Goal: Feedback & Contribution: Contribute content

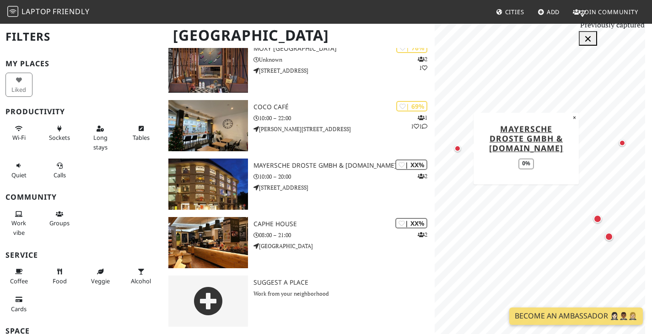
scroll to position [94, 0]
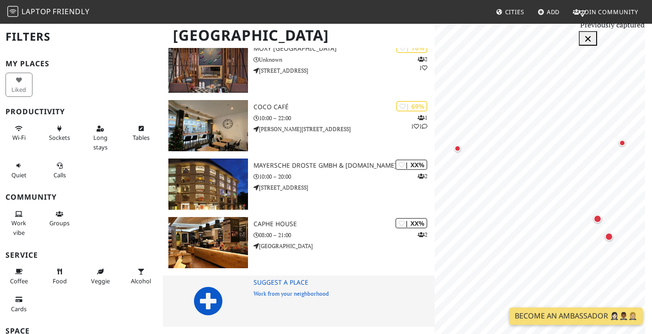
click at [254, 290] on p "Work from your neighborhood" at bounding box center [343, 294] width 181 height 9
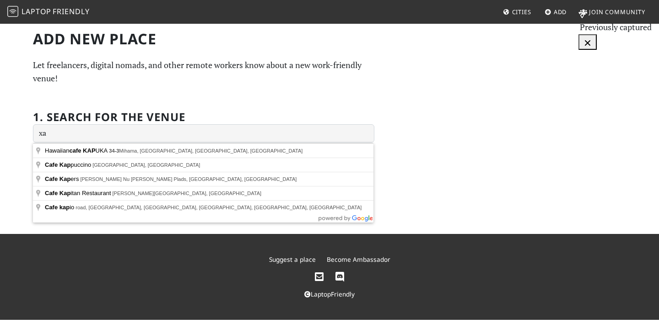
type input "x"
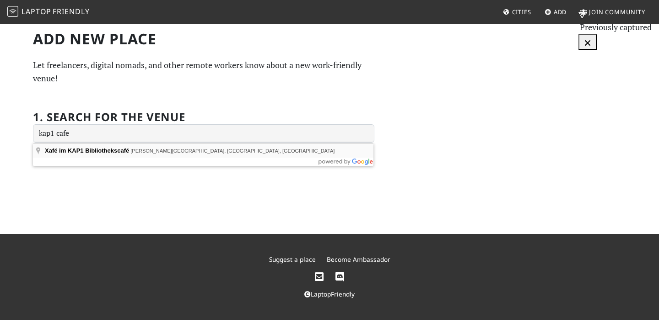
type input "Xafé im KAP1 Bibliothekscafé, Konrad-Adenauer-Platz, Düsseldorf, Germany"
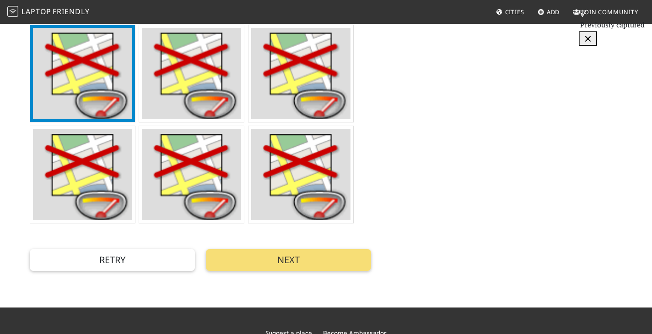
scroll to position [274, 0]
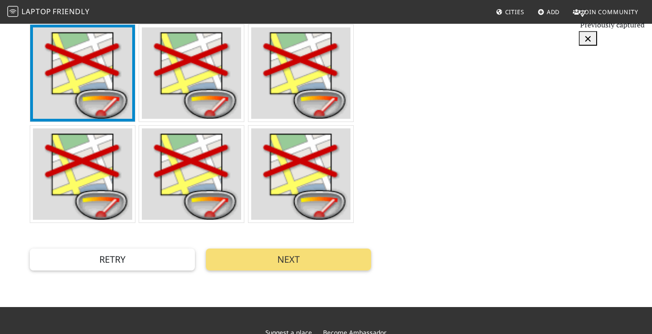
click at [315, 209] on img at bounding box center [300, 174] width 99 height 91
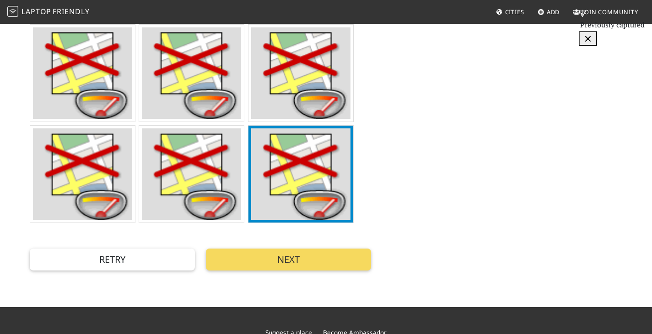
click at [317, 271] on button "Next" at bounding box center [288, 260] width 165 height 22
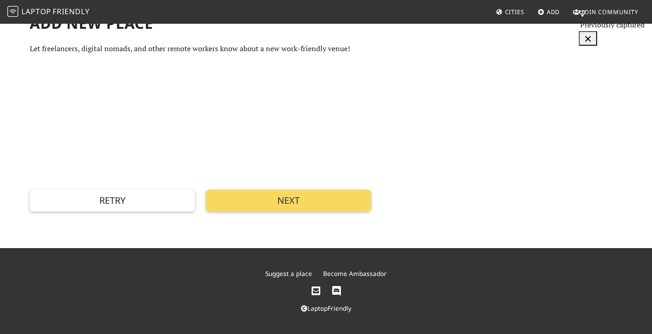
scroll to position [0, 0]
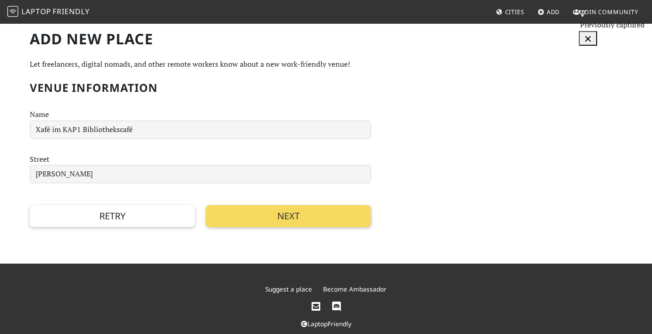
click at [255, 227] on button "Next" at bounding box center [288, 216] width 165 height 22
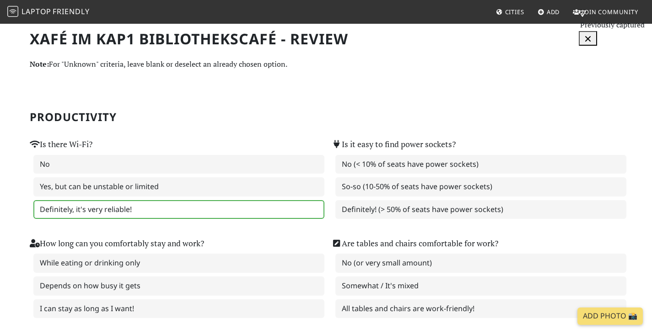
click at [185, 218] on label "Definitely, it's very reliable!" at bounding box center [178, 209] width 291 height 19
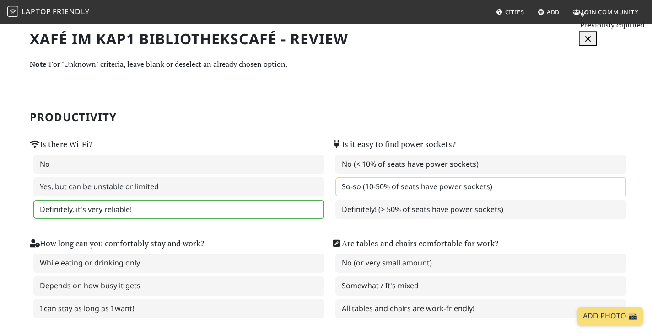
click at [410, 192] on label "So-so (10-50% of seats have power sockets)" at bounding box center [480, 186] width 291 height 19
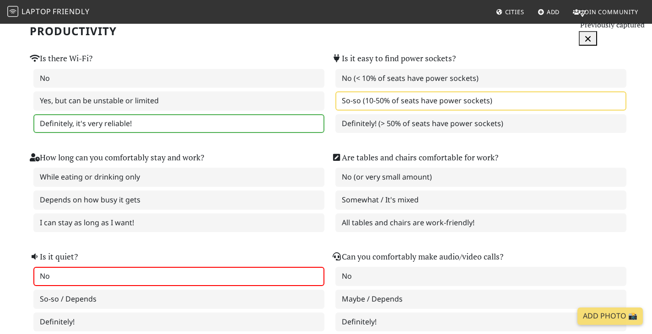
scroll to position [91, 0]
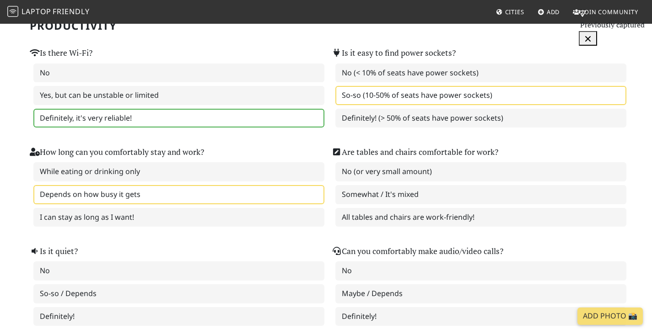
click at [217, 197] on label "Depends on how busy it gets" at bounding box center [178, 194] width 291 height 19
click at [414, 197] on label "Somewhat / It's mixed" at bounding box center [480, 194] width 291 height 19
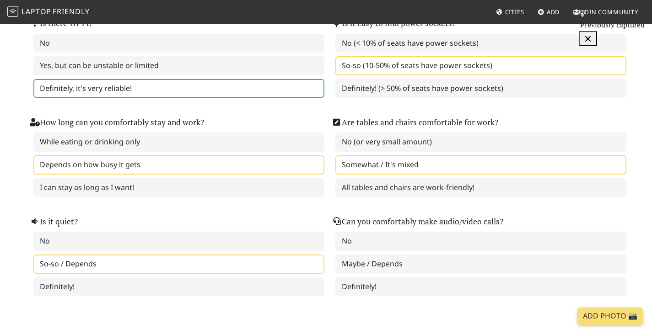
scroll to position [137, 0]
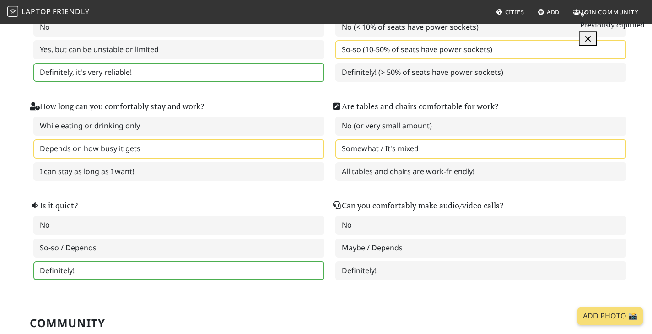
click at [155, 269] on label "Definitely!" at bounding box center [178, 271] width 291 height 19
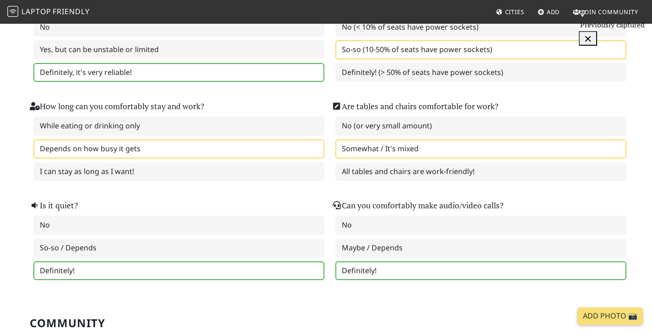
click at [419, 269] on label "Definitely!" at bounding box center [480, 271] width 291 height 19
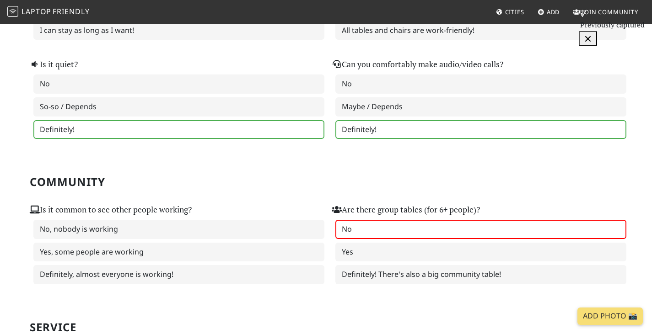
scroll to position [320, 0]
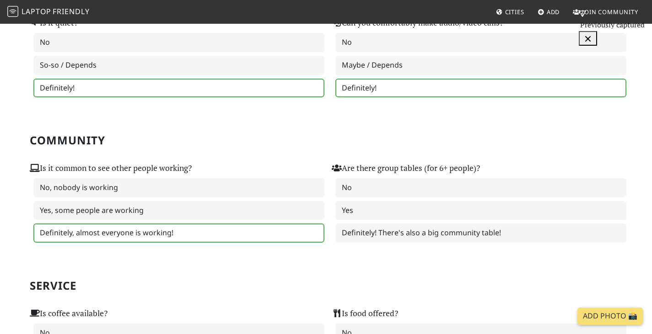
click at [222, 233] on label "Definitely, almost everyone is working!" at bounding box center [178, 233] width 291 height 19
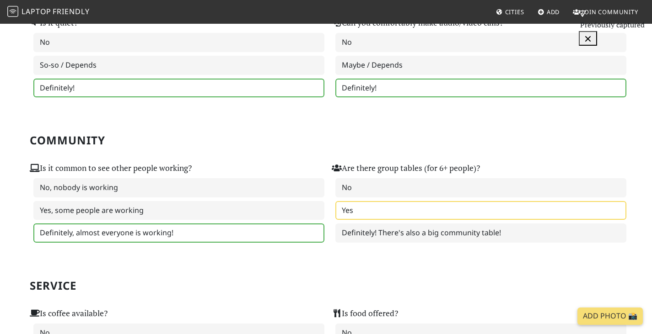
click at [466, 216] on label "Yes" at bounding box center [480, 210] width 291 height 19
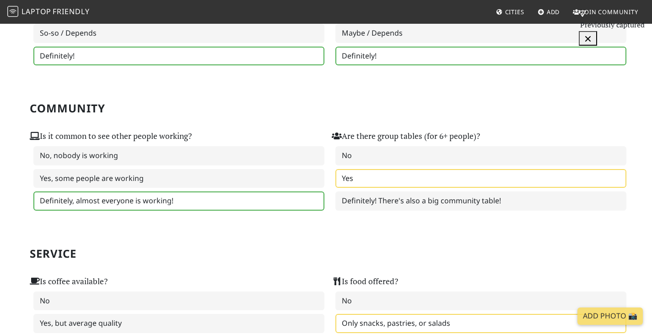
scroll to position [412, 0]
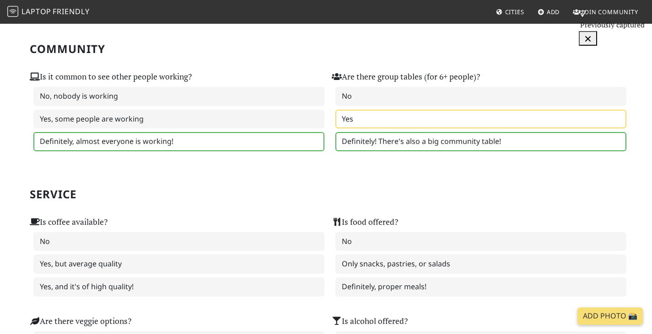
click at [430, 149] on label "Definitely! There's also a big community table!" at bounding box center [480, 141] width 291 height 19
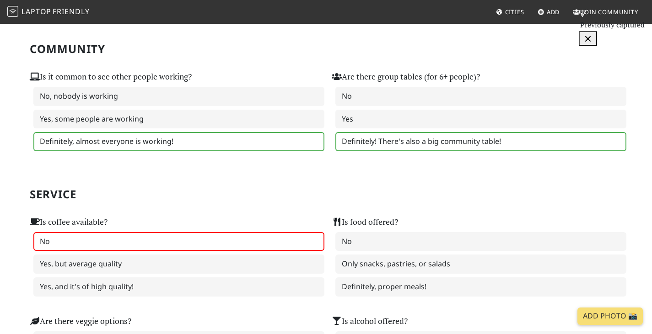
scroll to position [457, 0]
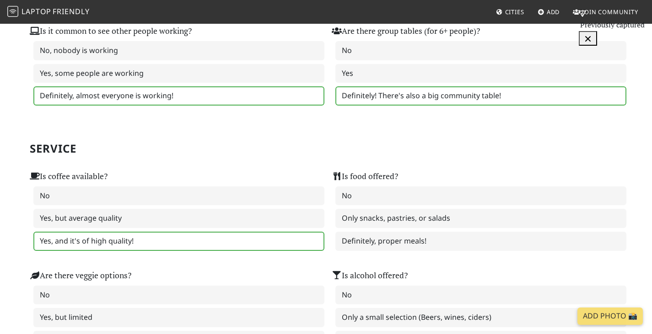
click at [139, 241] on label "Yes, and it's of high quality!" at bounding box center [178, 241] width 291 height 19
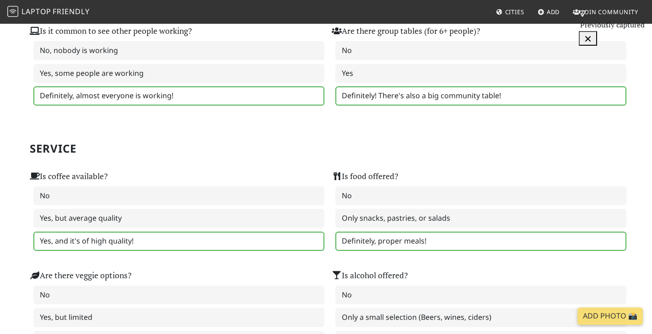
click at [428, 242] on label "Definitely, proper meals!" at bounding box center [480, 241] width 291 height 19
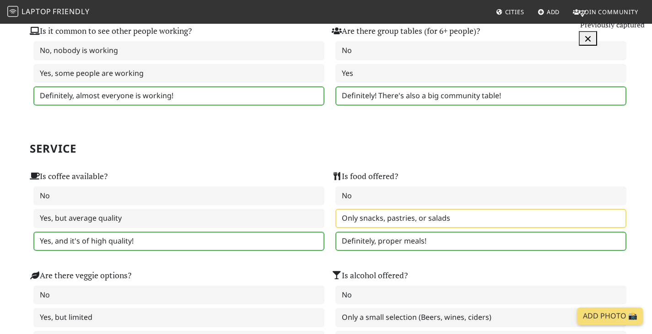
click at [421, 223] on label "Only snacks, pastries, or salads" at bounding box center [480, 218] width 291 height 19
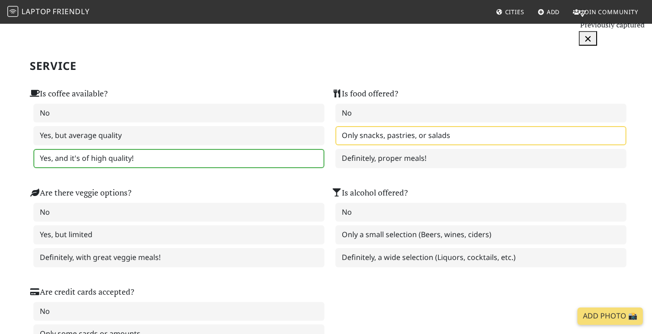
scroll to position [549, 0]
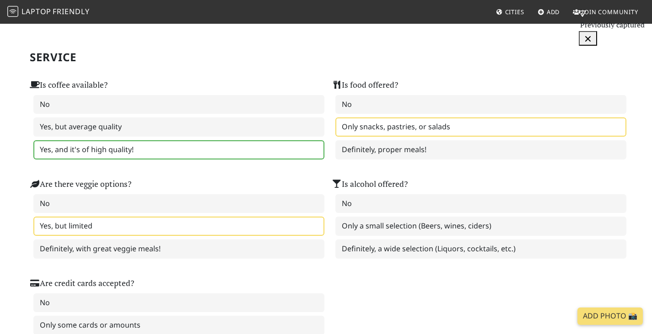
click at [263, 226] on label "Yes, but limited" at bounding box center [178, 226] width 291 height 19
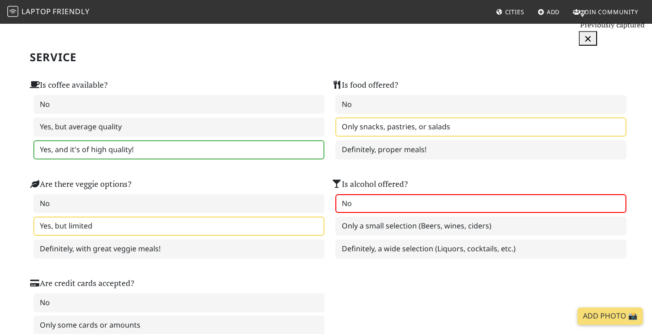
click at [403, 214] on label "No" at bounding box center [480, 203] width 291 height 19
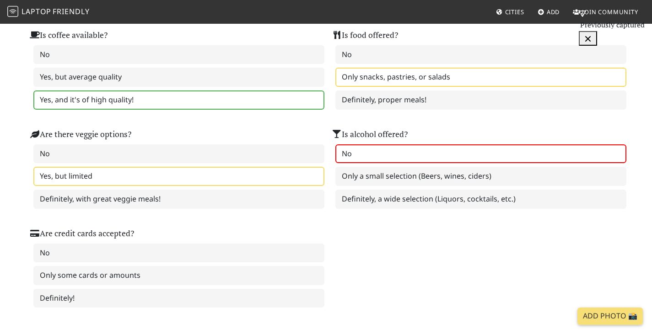
scroll to position [640, 0]
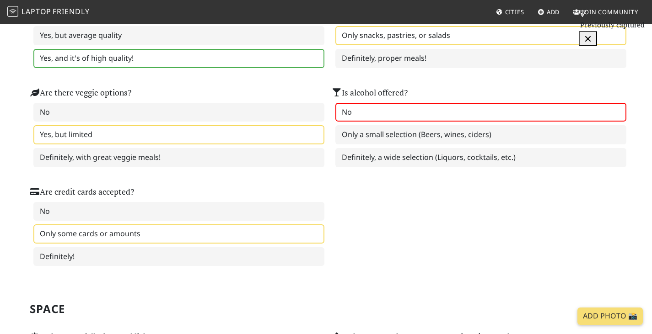
click at [233, 242] on label "Only some cards or amounts" at bounding box center [178, 234] width 291 height 19
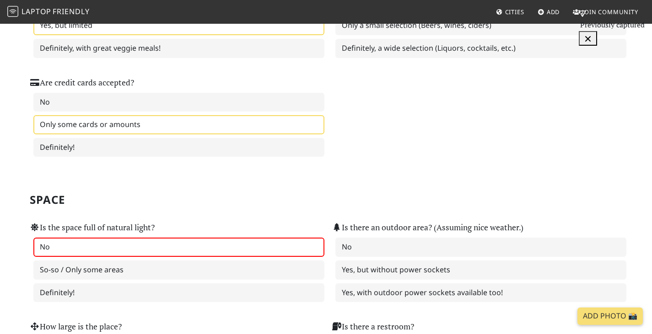
scroll to position [778, 0]
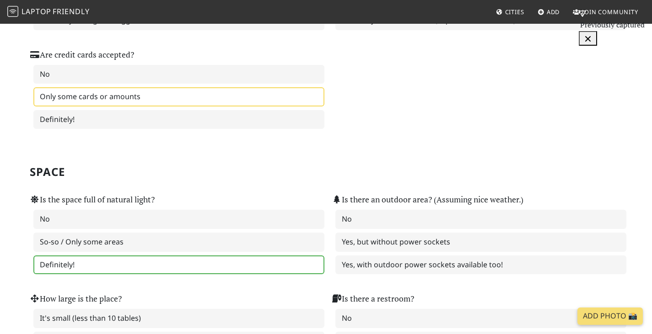
click at [246, 263] on label "Definitely!" at bounding box center [178, 265] width 291 height 19
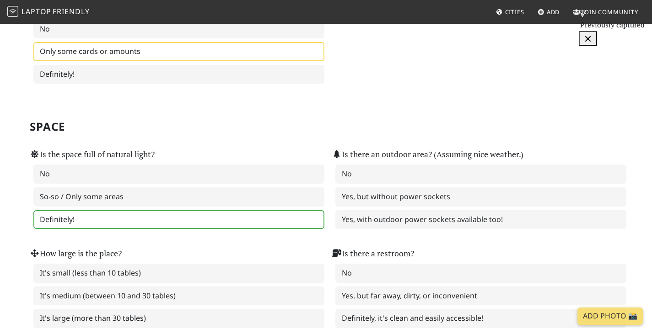
scroll to position [823, 0]
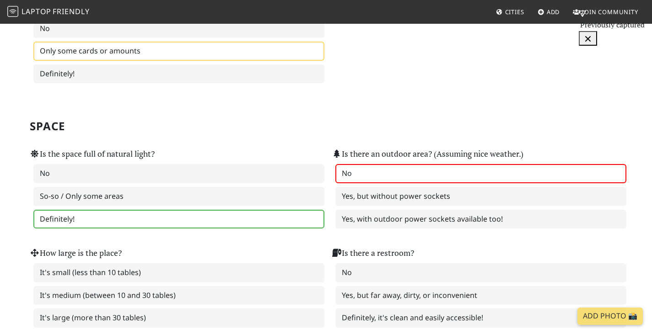
click at [469, 181] on label "No" at bounding box center [480, 173] width 291 height 19
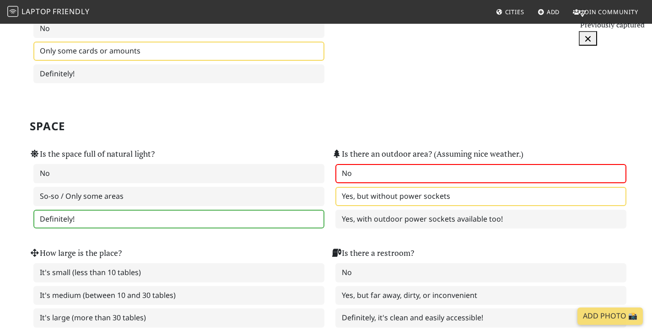
scroll to position [869, 0]
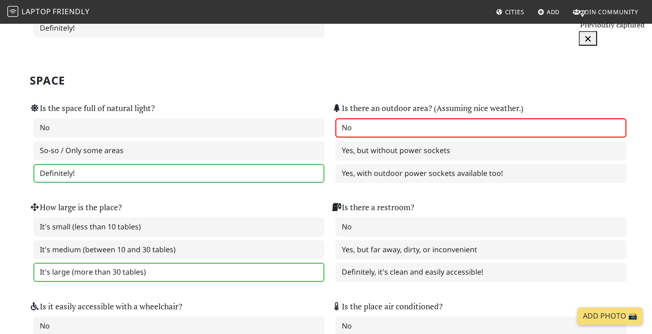
click at [228, 273] on label "It's large (more than 30 tables)" at bounding box center [178, 272] width 291 height 19
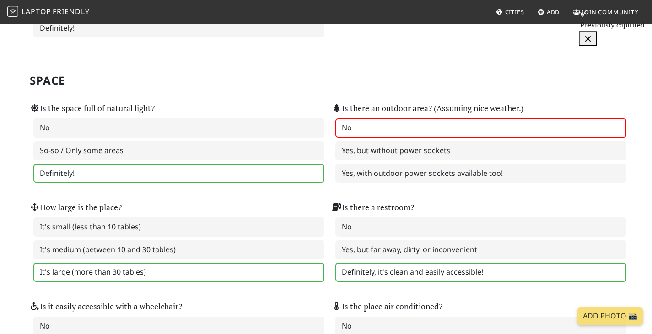
click at [400, 281] on label "Definitely, it's clean and easily accessible!" at bounding box center [480, 272] width 291 height 19
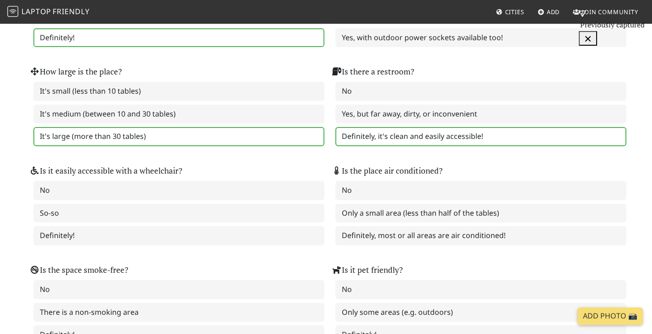
scroll to position [1006, 0]
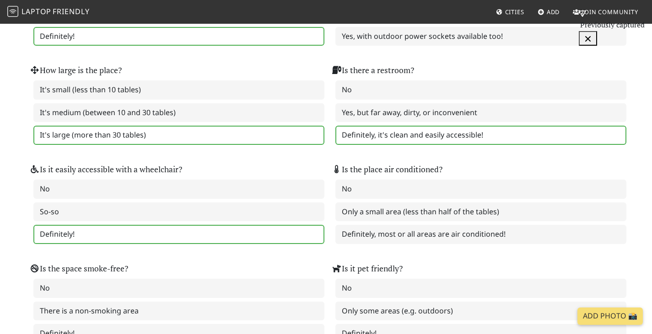
click at [153, 244] on label "Definitely!" at bounding box center [178, 234] width 291 height 19
click at [421, 244] on label "Definitely, most or all areas are air conditioned!" at bounding box center [480, 234] width 291 height 19
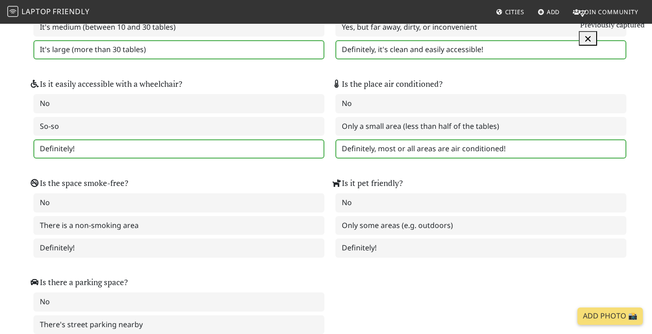
scroll to position [1098, 0]
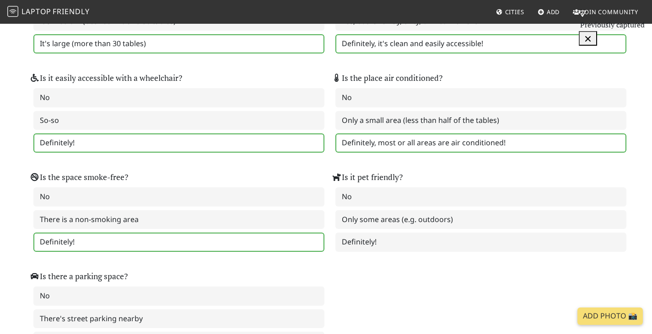
click at [251, 251] on label "Definitely!" at bounding box center [178, 242] width 291 height 19
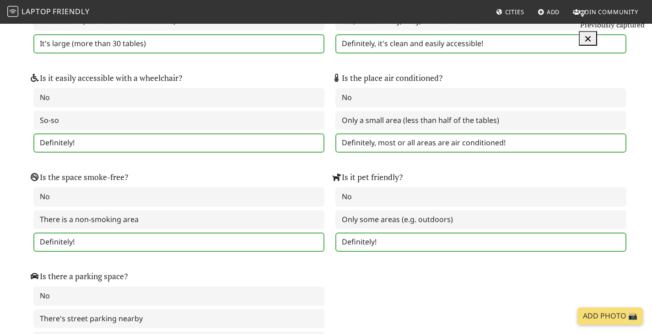
click at [376, 248] on label "Definitely!" at bounding box center [480, 242] width 291 height 19
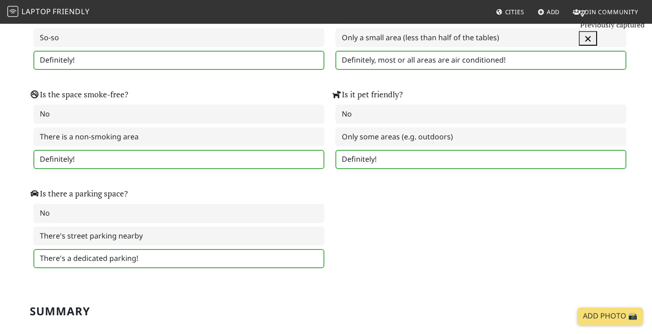
scroll to position [1189, 0]
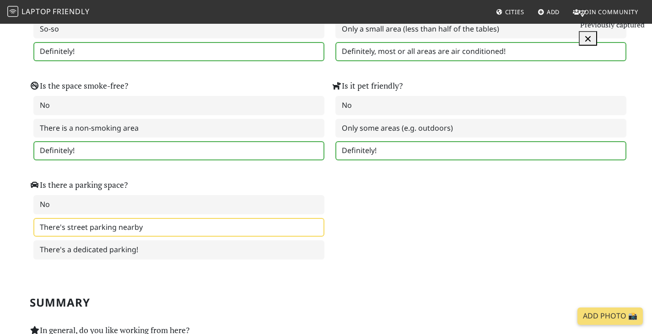
click at [137, 233] on label "There's street parking nearby" at bounding box center [178, 227] width 291 height 19
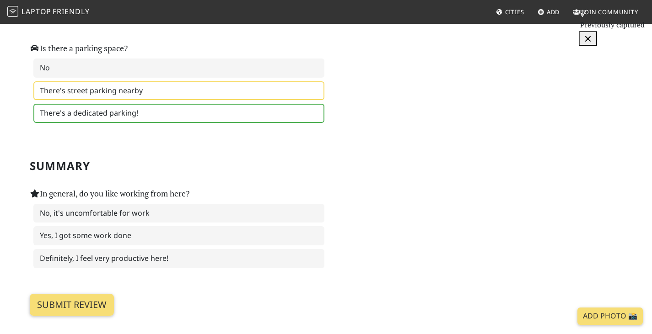
scroll to position [1327, 0]
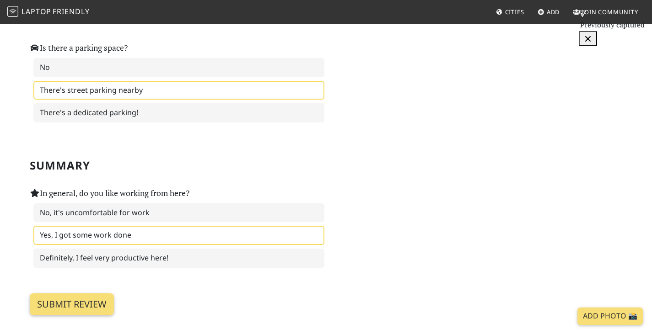
click at [225, 243] on label "Yes, I got some work done" at bounding box center [178, 235] width 291 height 19
click at [100, 311] on input "Submit review" at bounding box center [72, 305] width 84 height 22
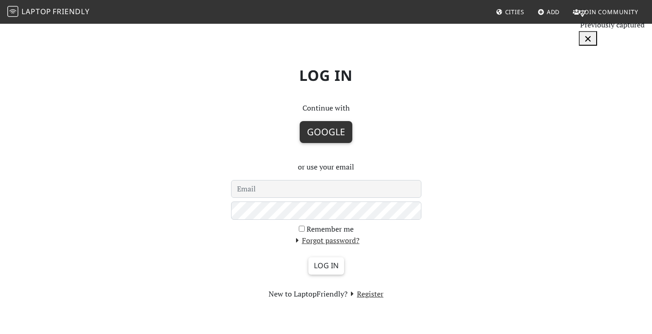
click at [335, 139] on button "Google" at bounding box center [326, 132] width 53 height 22
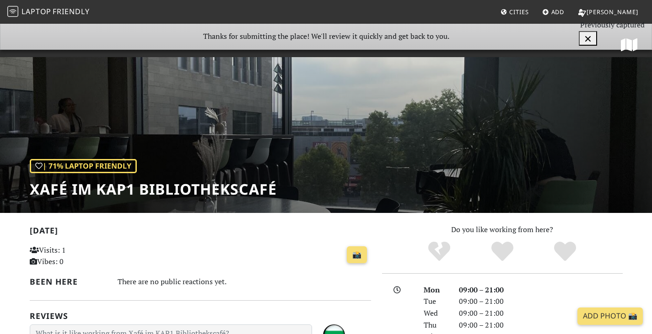
scroll to position [46, 0]
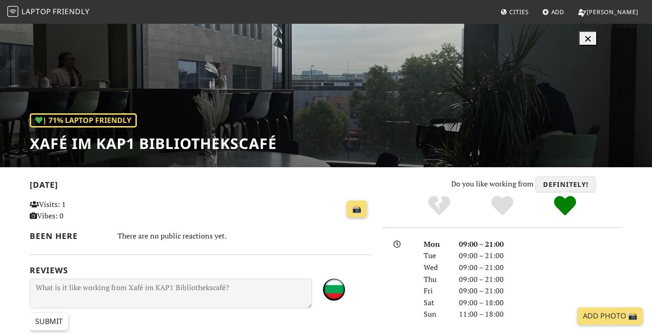
click at [562, 212] on icon "Definitely!" at bounding box center [565, 206] width 22 height 22
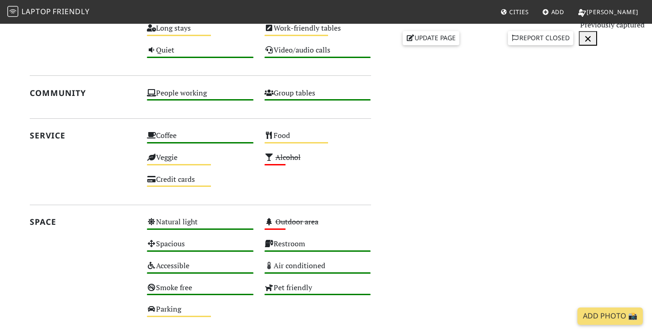
scroll to position [549, 0]
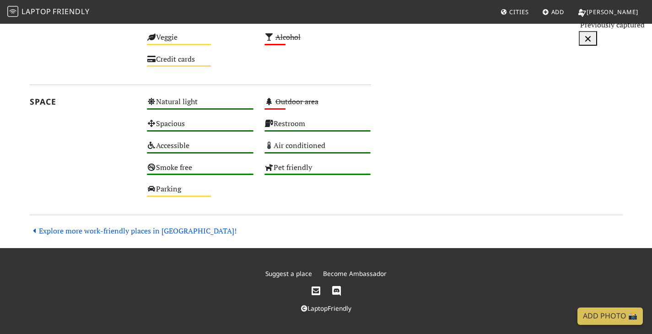
click at [162, 236] on link "Explore more work-friendly places in Düsseldorf!" at bounding box center [133, 231] width 207 height 10
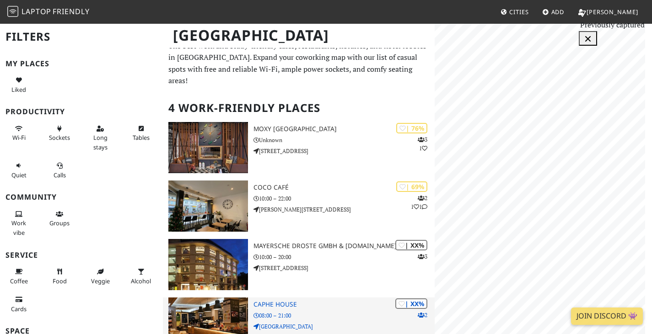
scroll to position [3, 0]
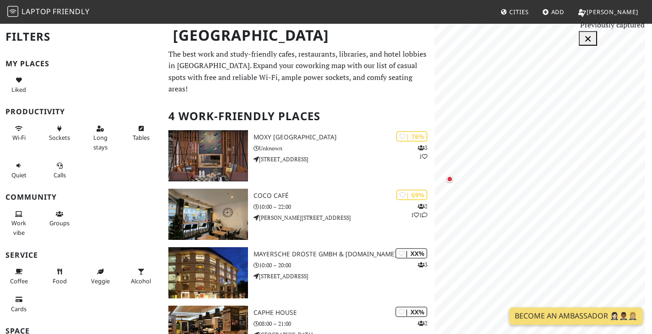
click at [54, 11] on span "Friendly" at bounding box center [71, 11] width 37 height 10
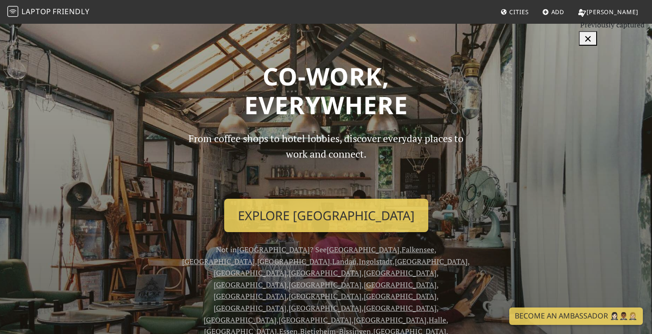
click at [528, 11] on span "Cities" at bounding box center [518, 12] width 19 height 8
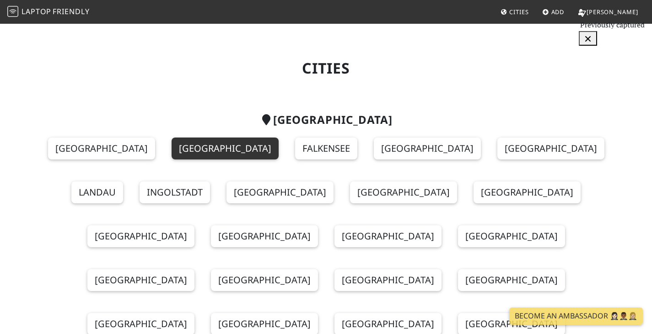
click at [172, 140] on link "[GEOGRAPHIC_DATA]" at bounding box center [225, 149] width 107 height 22
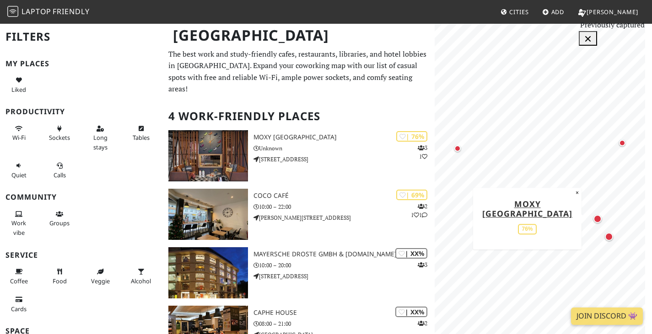
click at [631, 9] on span "[PERSON_NAME]" at bounding box center [612, 12] width 52 height 8
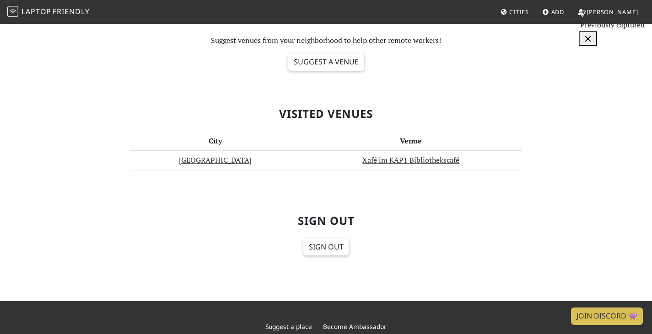
scroll to position [366, 0]
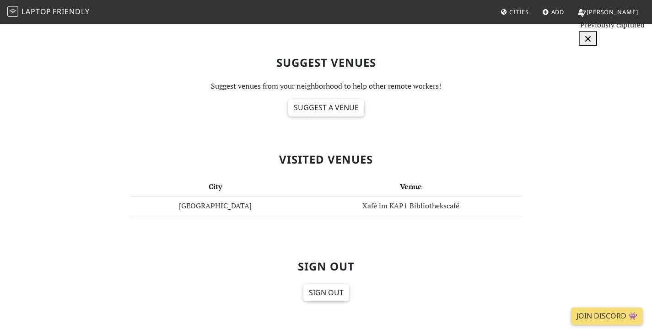
click at [52, 10] on span "Laptop Friendly" at bounding box center [48, 11] width 82 height 10
